Goal: Task Accomplishment & Management: Manage account settings

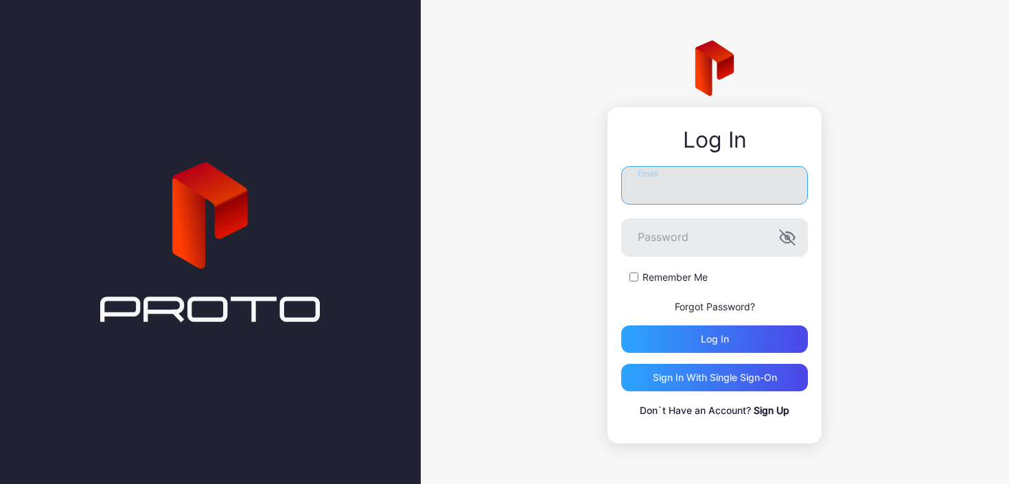
click at [663, 189] on input "Email" at bounding box center [714, 185] width 187 height 38
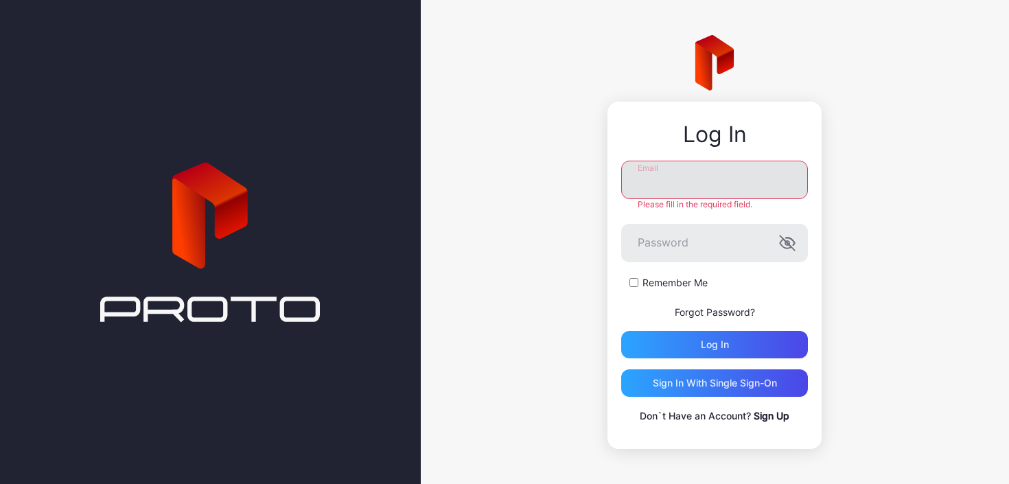
click at [667, 185] on input "Email" at bounding box center [714, 180] width 187 height 38
type input "**********"
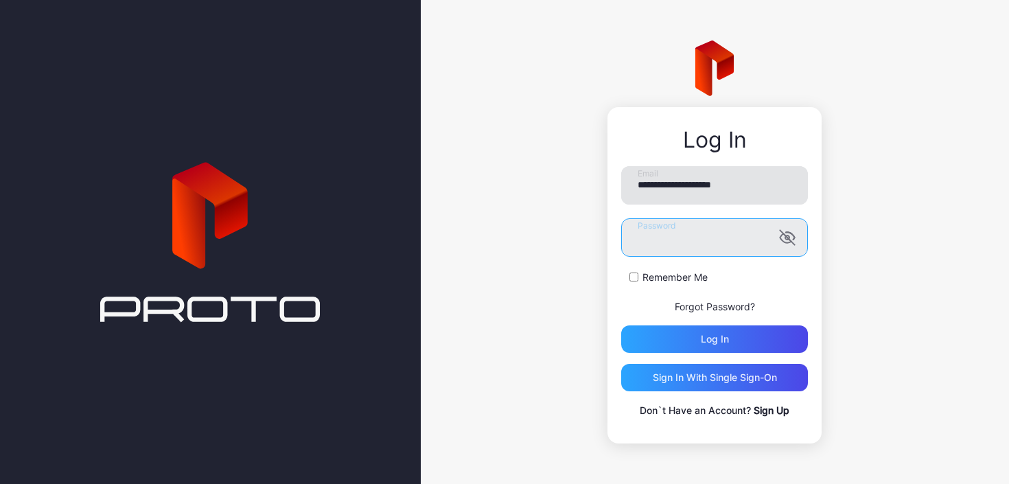
click at [621, 325] on button "Log in" at bounding box center [714, 338] width 187 height 27
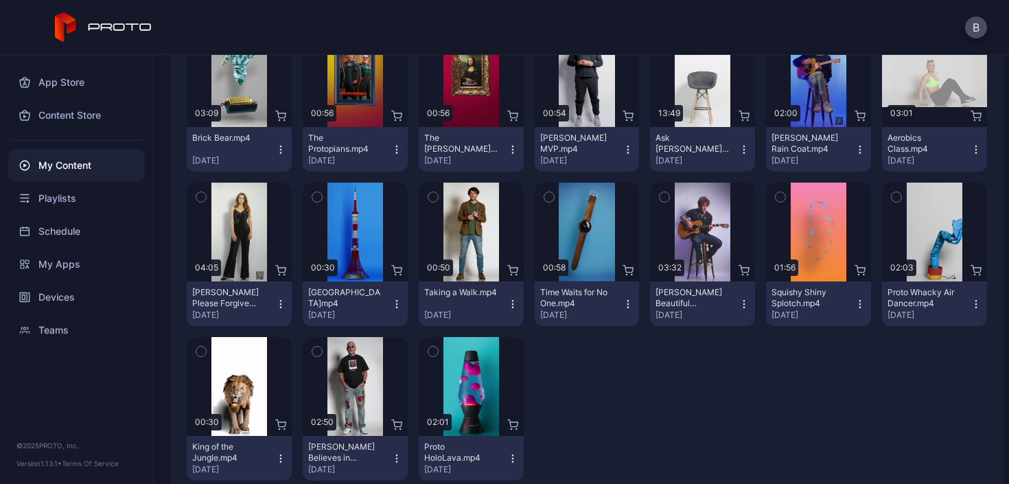
scroll to position [218, 0]
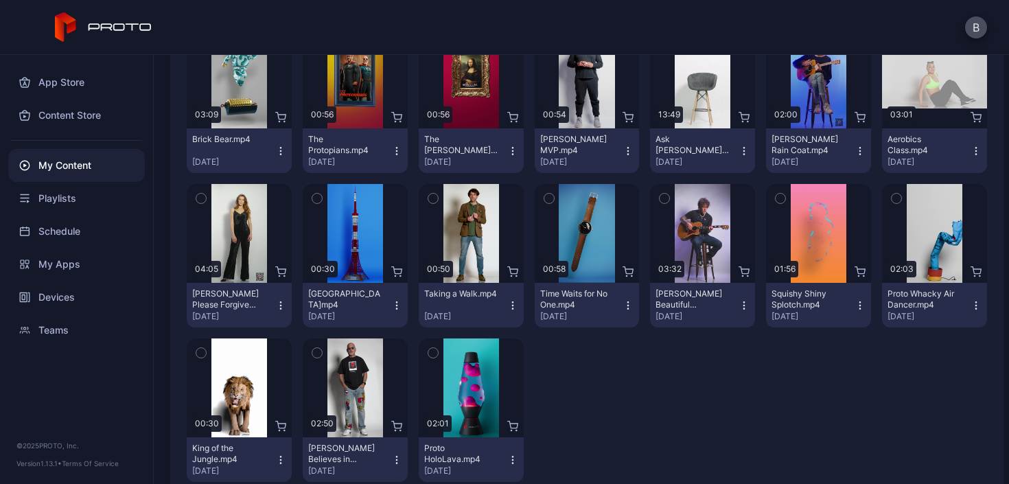
click at [545, 194] on icon "button" at bounding box center [550, 198] width 10 height 15
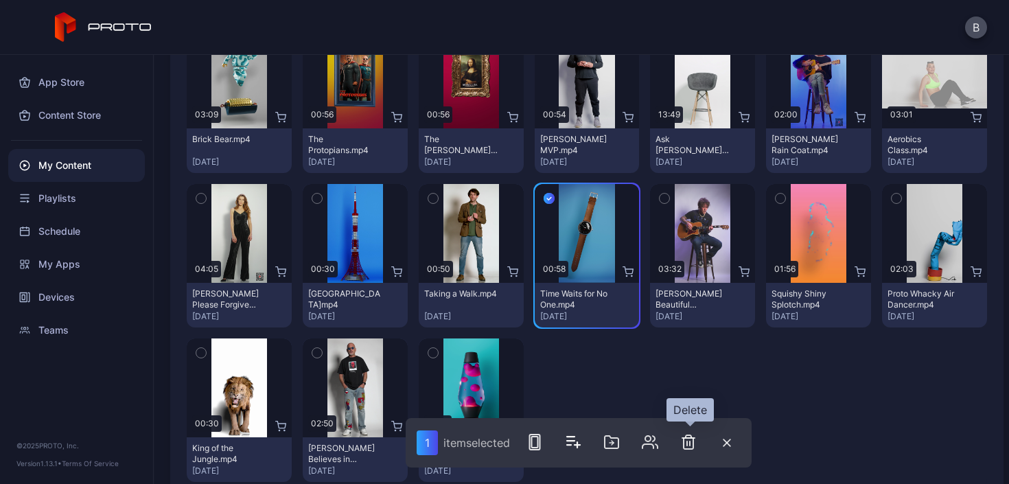
click at [693, 437] on icon "button" at bounding box center [689, 442] width 10 height 14
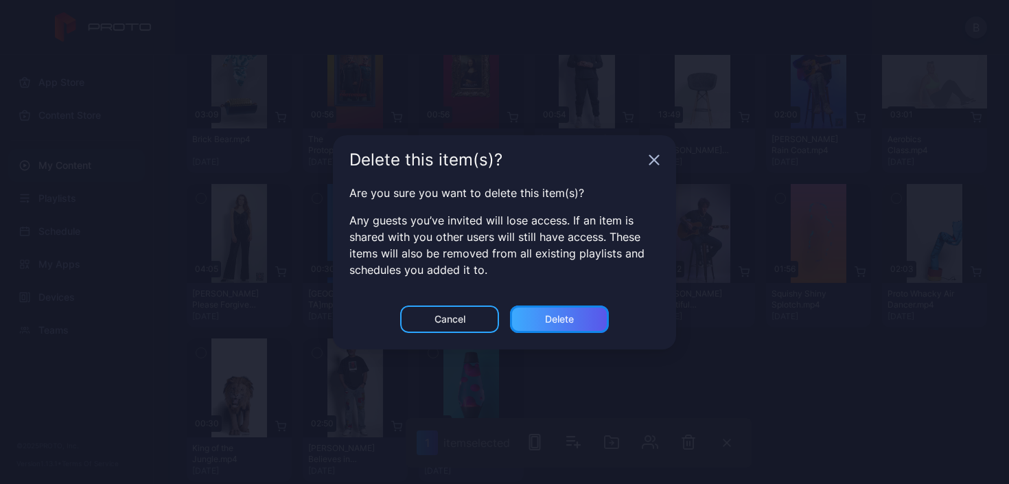
click at [560, 321] on div "Delete" at bounding box center [559, 319] width 29 height 11
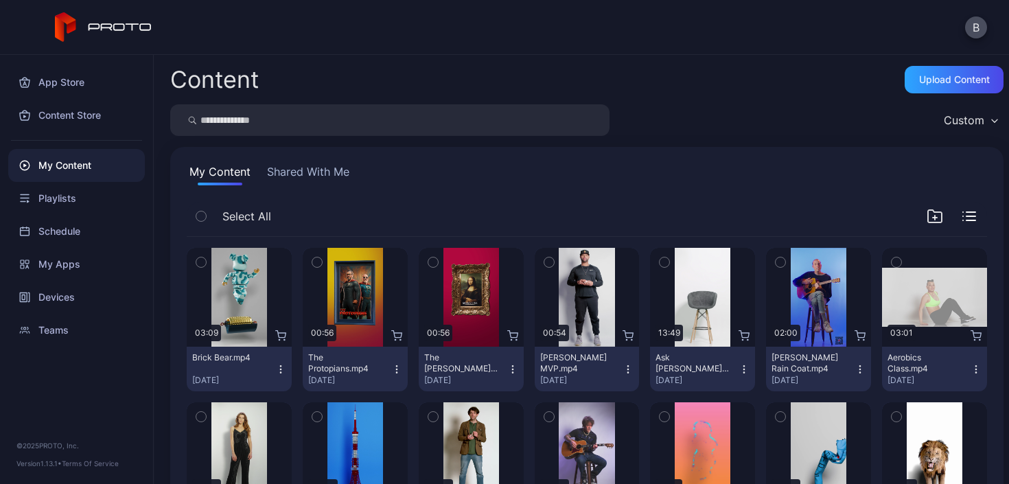
click at [315, 261] on icon "button" at bounding box center [317, 262] width 10 height 15
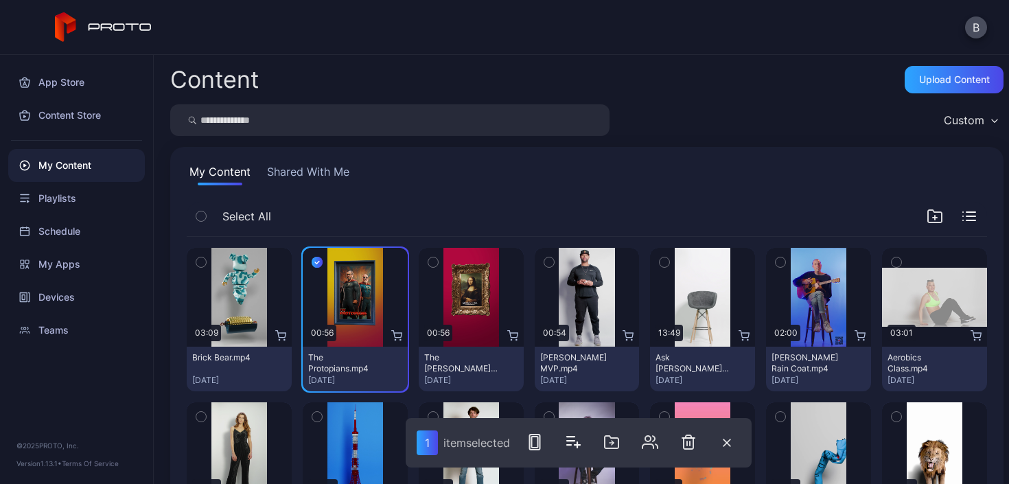
click at [431, 266] on icon "button" at bounding box center [433, 262] width 10 height 15
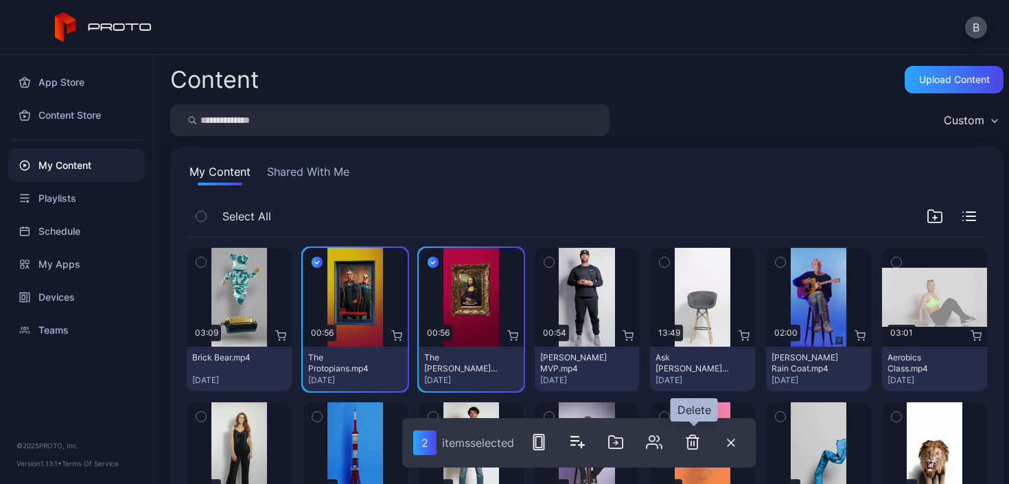
click at [700, 442] on icon "button" at bounding box center [693, 442] width 16 height 16
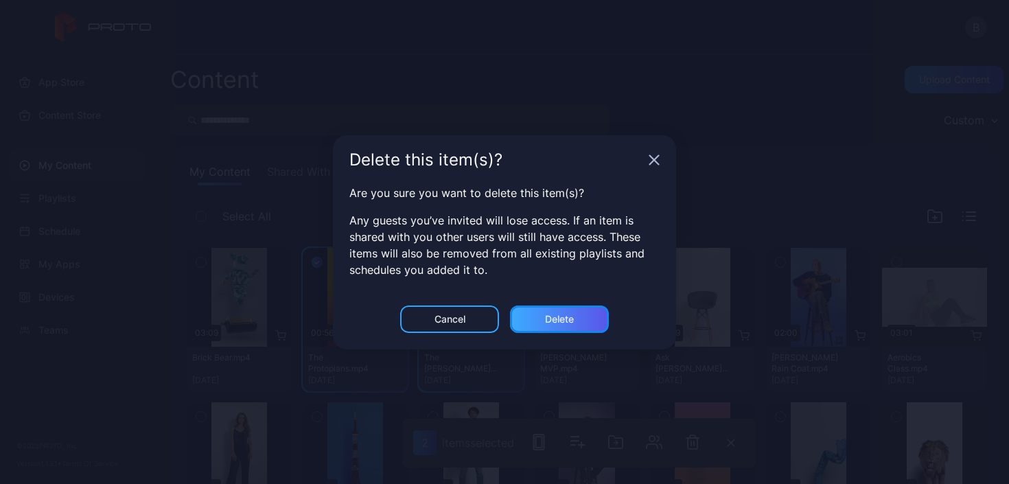
click at [555, 318] on div "Delete" at bounding box center [559, 319] width 29 height 11
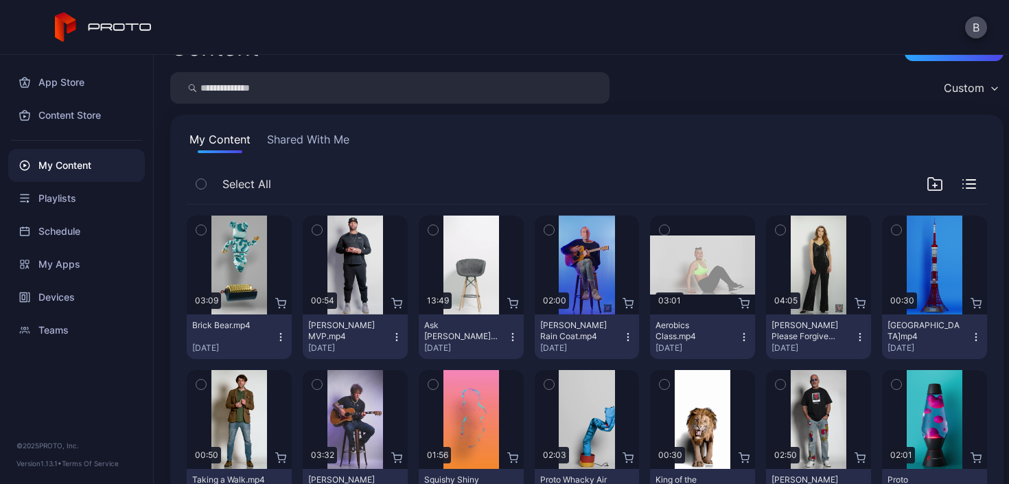
scroll to position [54, 0]
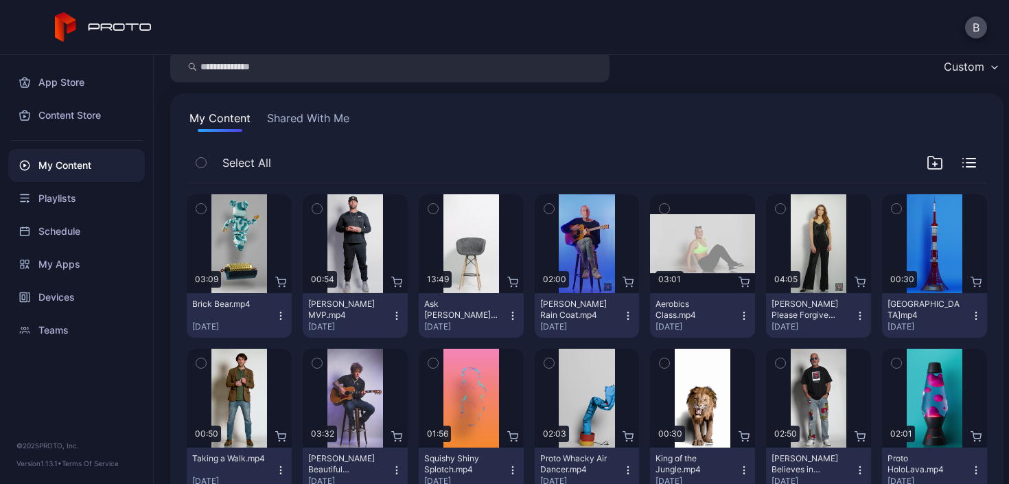
click at [663, 208] on icon "button" at bounding box center [664, 209] width 3 height 2
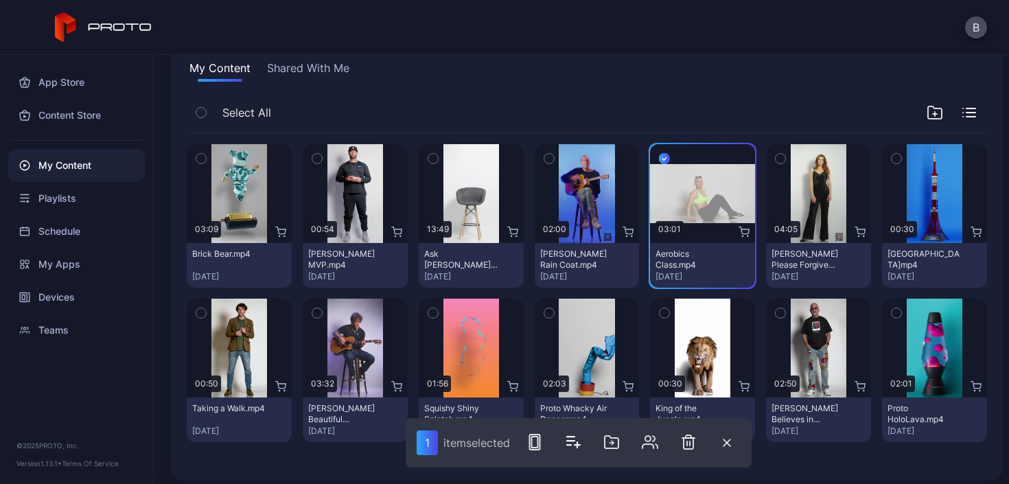
scroll to position [111, 0]
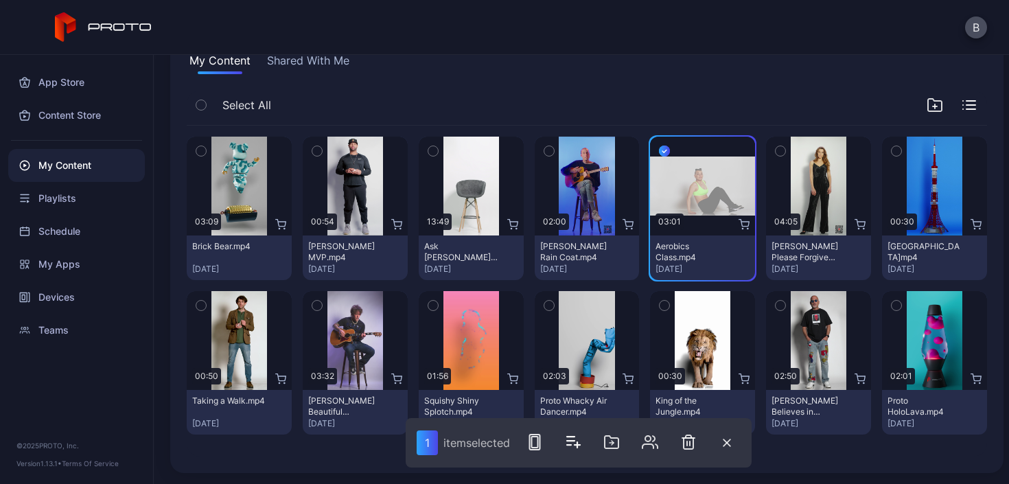
click at [431, 305] on icon "button" at bounding box center [432, 306] width 3 height 2
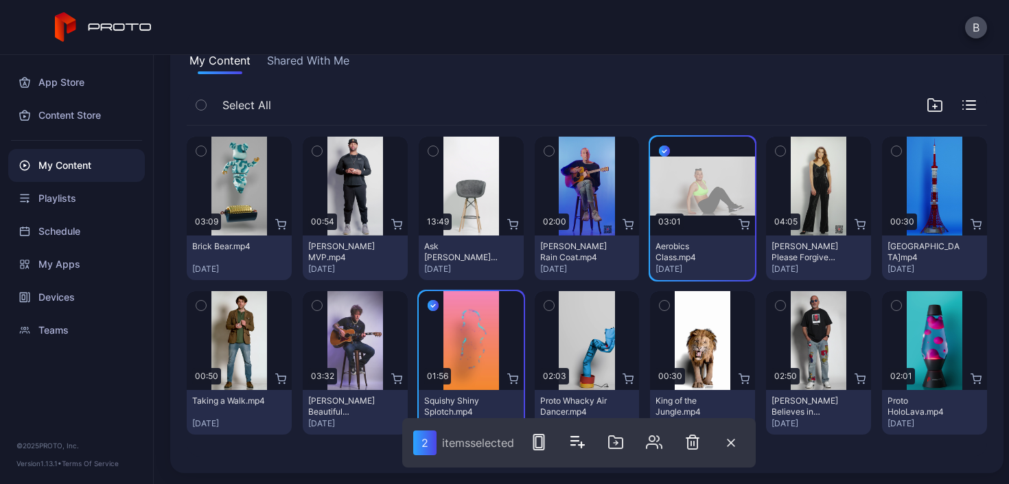
click at [889, 312] on button "button" at bounding box center [896, 305] width 29 height 29
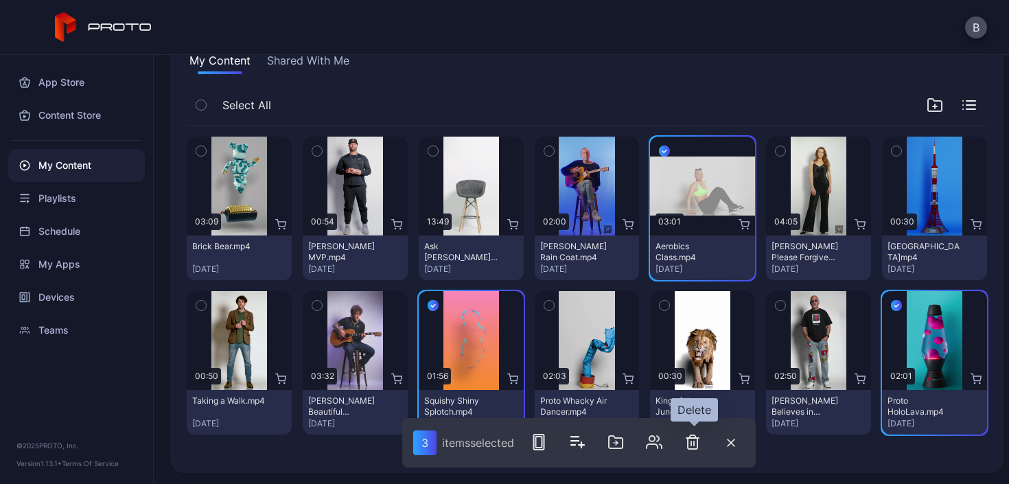
click at [692, 442] on icon "button" at bounding box center [693, 442] width 16 height 16
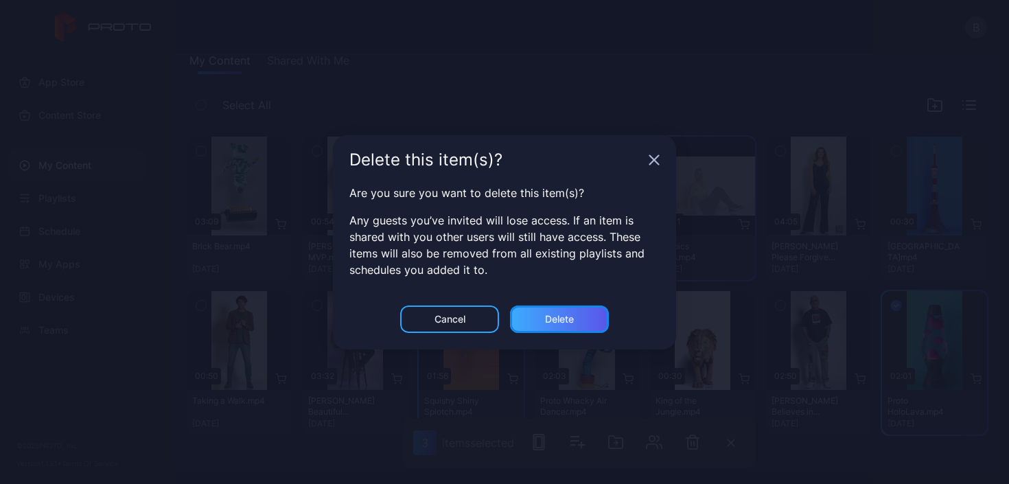
click at [557, 323] on div "Delete" at bounding box center [559, 319] width 29 height 11
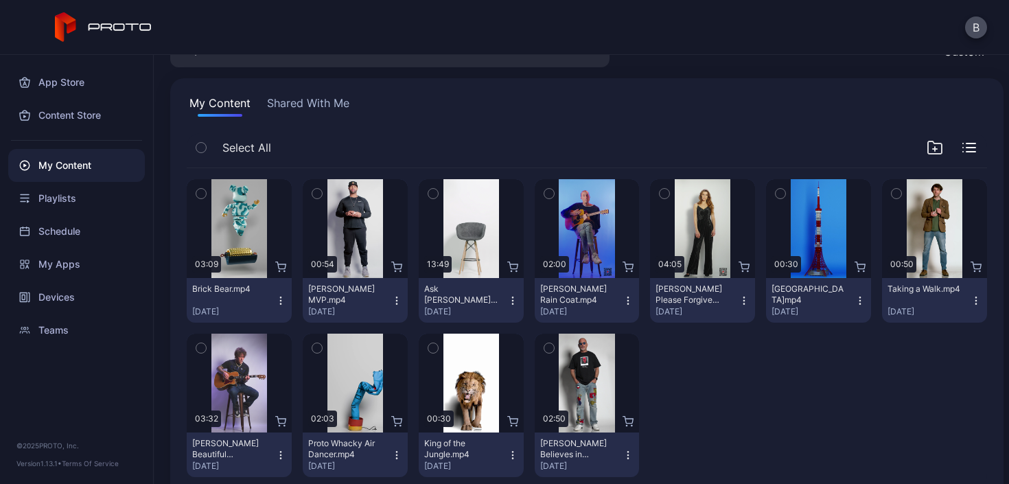
scroll to position [70, 0]
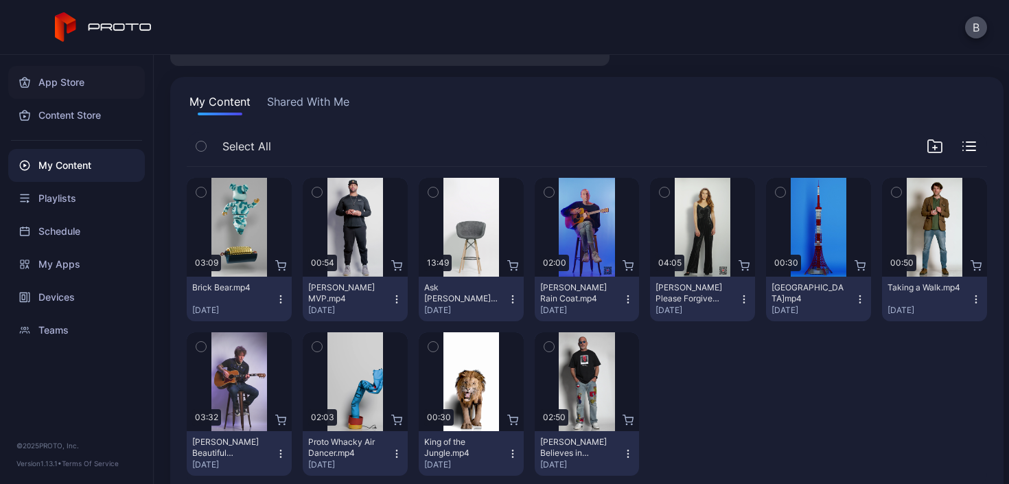
click at [58, 81] on div "App Store" at bounding box center [76, 82] width 137 height 33
